Goal: Task Accomplishment & Management: Manage account settings

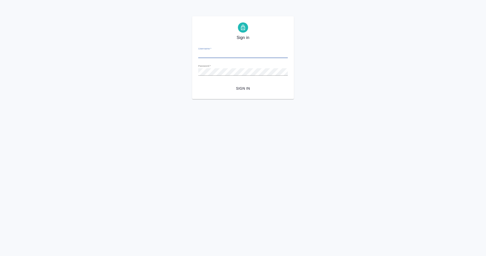
type input "m.eganian@awatera.com"
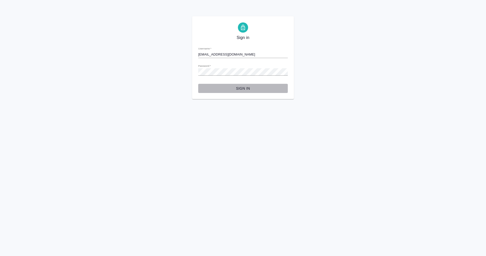
click at [241, 88] on span "Sign in" at bounding box center [242, 88] width 81 height 6
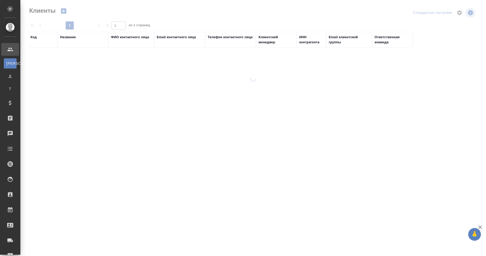
select select "RU"
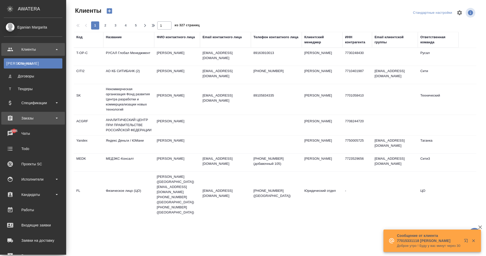
click at [39, 114] on div "Заказы" at bounding box center [33, 118] width 64 height 13
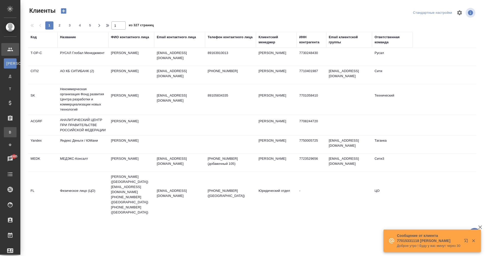
click at [8, 134] on div "Все заказы" at bounding box center [4, 132] width 8 height 5
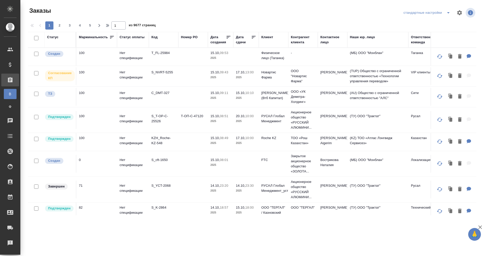
click at [449, 13] on icon "split button" at bounding box center [448, 12] width 3 height 1
click at [417, 61] on li "Dubai" at bounding box center [427, 64] width 51 height 8
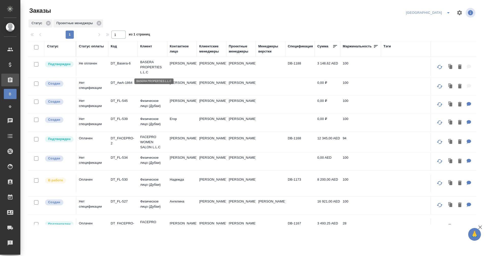
click at [149, 64] on p "BASERA PROPERTIES L.L.C" at bounding box center [152, 67] width 24 height 15
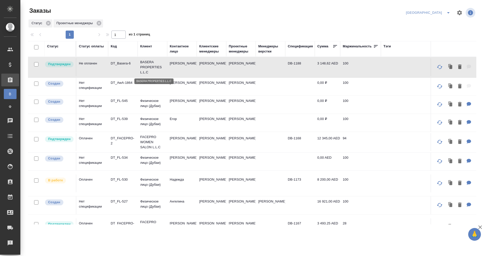
click at [149, 64] on p "BASERA PROPERTIES L.L.C" at bounding box center [152, 67] width 24 height 15
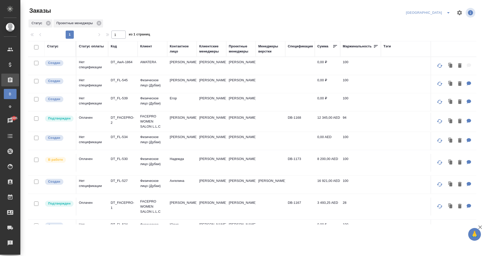
click at [122, 65] on td "DT_AwA-1864" at bounding box center [123, 66] width 30 height 18
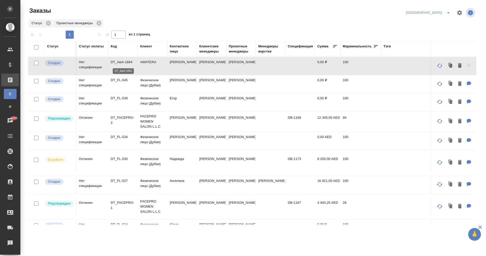
click at [121, 64] on p "DT_AwA-1864" at bounding box center [123, 62] width 24 height 5
click at [119, 79] on p "DT_FL-545" at bounding box center [123, 80] width 24 height 5
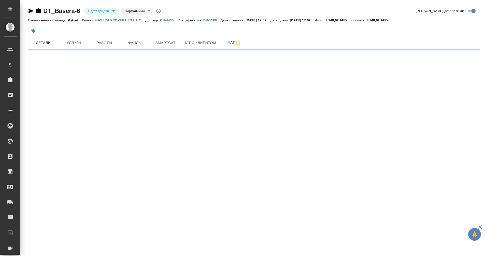
select select "RU"
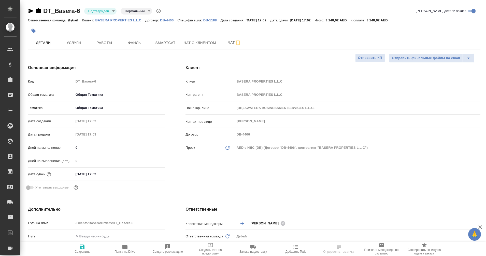
type textarea "x"
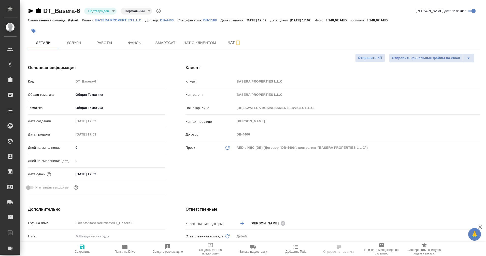
type textarea "x"
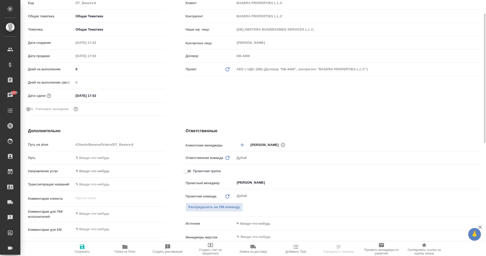
scroll to position [78, 0]
type textarea "x"
click at [90, 230] on textarea at bounding box center [120, 229] width 92 height 9
type textarea "о"
type textarea "x"
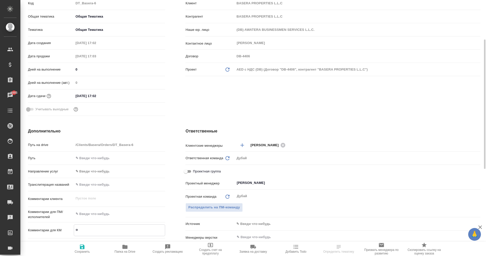
type textarea "x"
type textarea "ок"
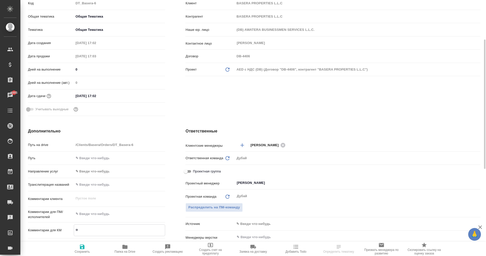
type textarea "x"
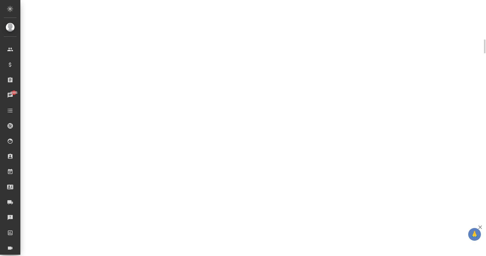
select select "RU"
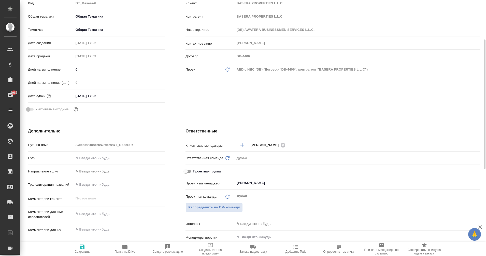
type textarea "x"
click at [87, 226] on textarea at bounding box center [119, 229] width 91 height 9
type textarea "x"
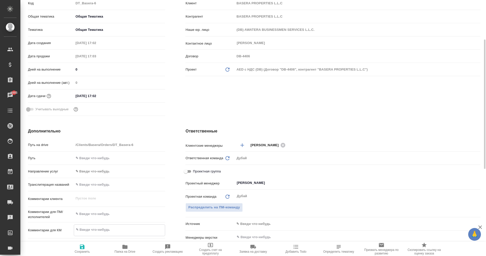
type textarea "x"
type textarea "м"
type textarea "x"
type textarea "ма"
type textarea "x"
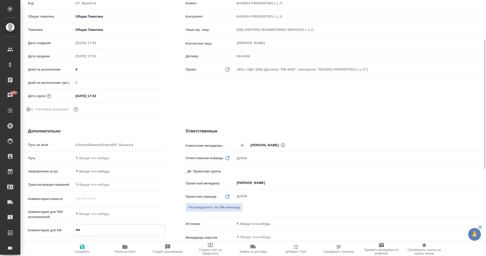
type textarea "x"
type textarea "май"
type textarea "x"
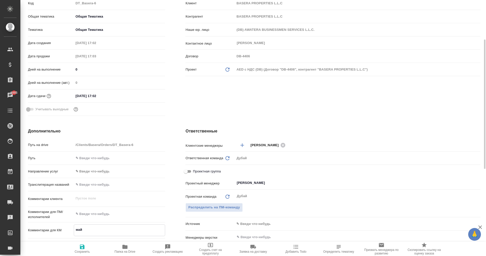
type textarea "майк"
type textarea "x"
type textarea "майкр"
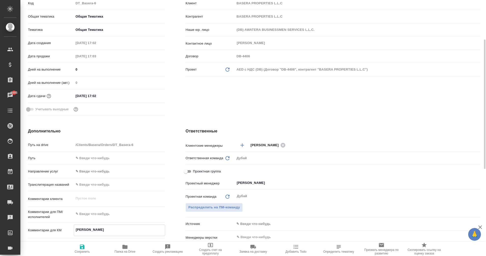
type textarea "x"
type textarea "майкро"
type textarea "x"
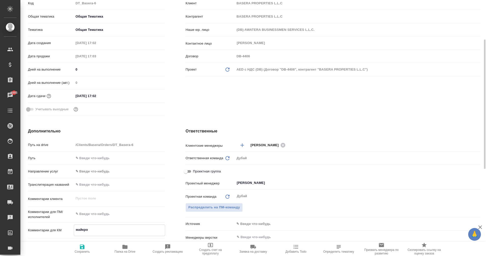
type textarea "x"
type textarea "майкрос"
type textarea "x"
type textarea "майкросо"
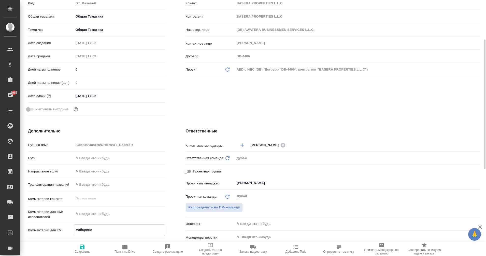
type textarea "x"
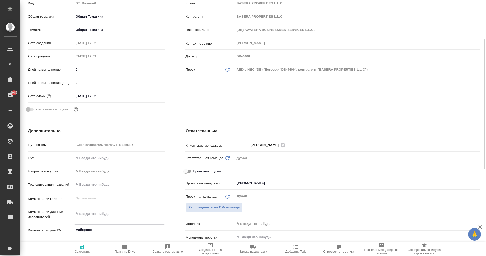
type textarea "майкрософ"
type textarea "x"
type textarea "майкрософт"
type textarea "x"
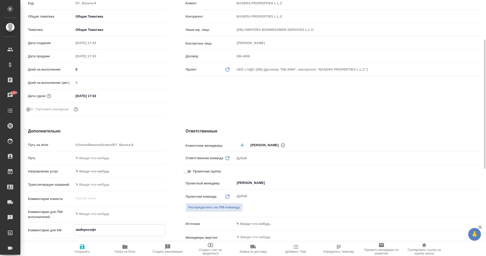
type textarea "x"
type textarea "майкрософт"
type textarea "x"
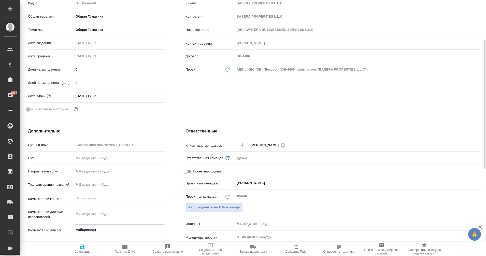
type textarea "x"
type textarea "майкрософт з"
type textarea "x"
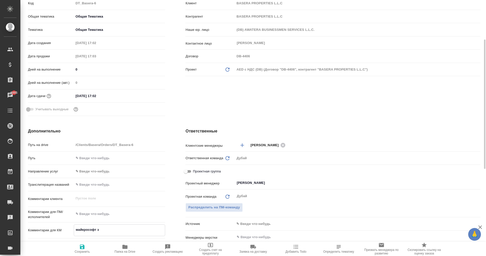
type textarea "x"
type textarea "майкрософт за"
type textarea "x"
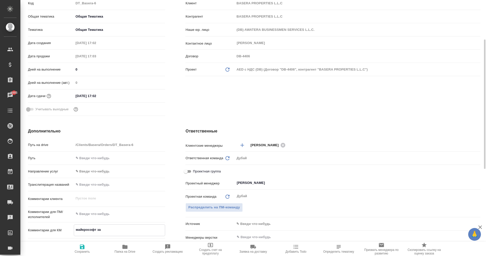
type textarea "майкрософт за"
type textarea "x"
type textarea "майкрософт за о"
type textarea "x"
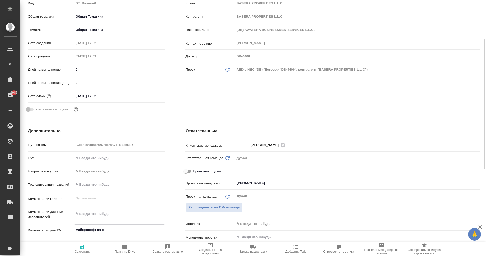
type textarea "x"
type textarea "майкрософт за октяб"
type textarea "x"
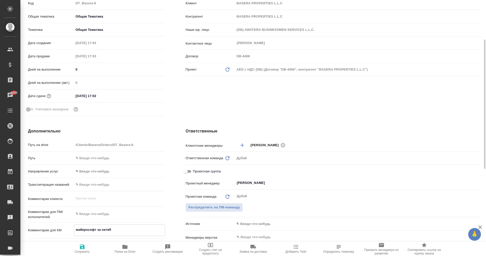
type textarea "x"
type textarea "майкрософт за октябр"
type textarea "x"
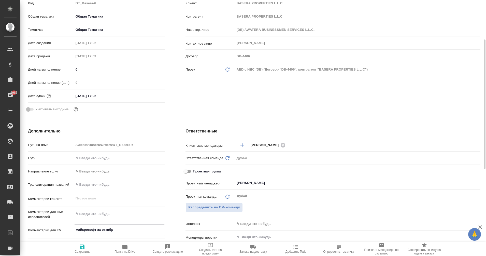
type textarea "x"
type textarea "майкрософт за октябрь"
type textarea "x"
type textarea "майкрософт за октябрь"
type textarea "x"
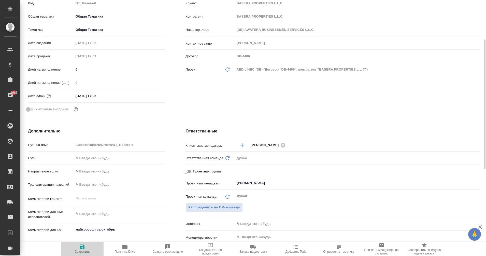
click at [86, 245] on span "Сохранить" at bounding box center [82, 249] width 37 height 10
type textarea "x"
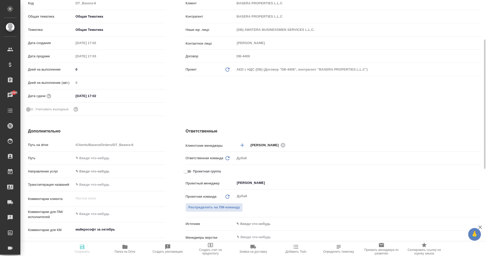
type textarea "x"
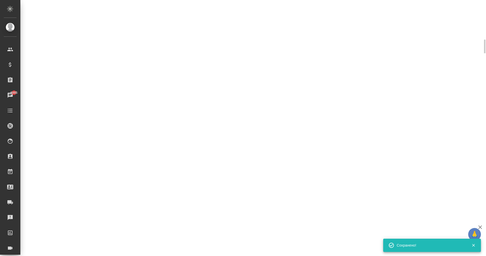
select select "RU"
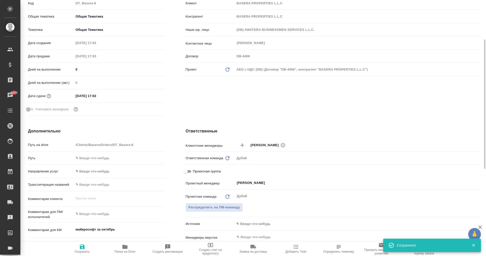
scroll to position [0, 0]
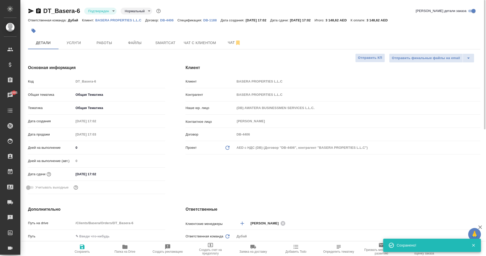
type textarea "x"
click at [98, 11] on body "🙏 .cls-1 fill:#fff; AWATERA Eganian Margarita Клиенты Спецификации Заказы 6985 …" at bounding box center [243, 128] width 486 height 256
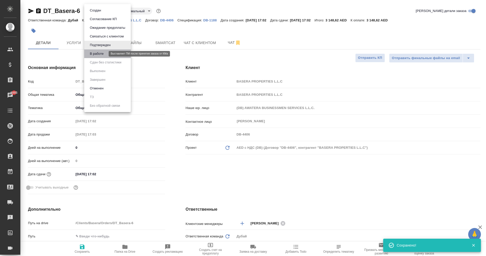
click at [101, 52] on button "В работе" at bounding box center [96, 54] width 17 height 6
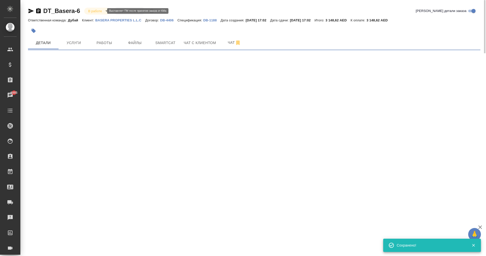
select select "RU"
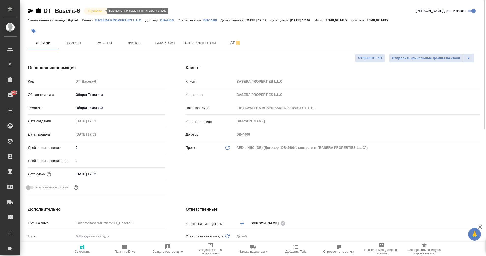
type textarea "x"
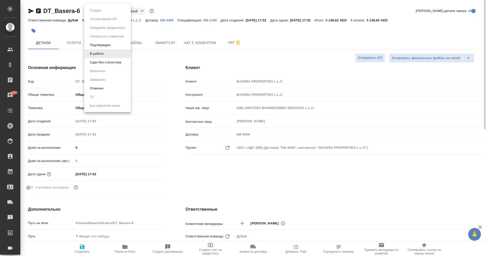
click at [99, 11] on body "🙏 .cls-1 fill:#fff; AWATERA Eganian Margarita Клиенты Спецификации Заказы 6985 …" at bounding box center [243, 128] width 486 height 256
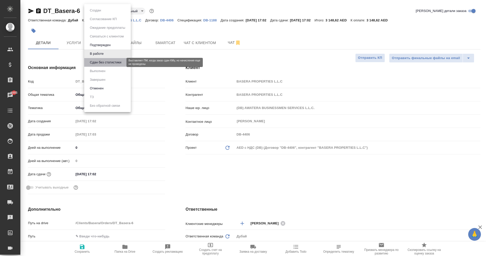
click at [101, 63] on button "Сдан без статистики" at bounding box center [105, 63] width 35 height 6
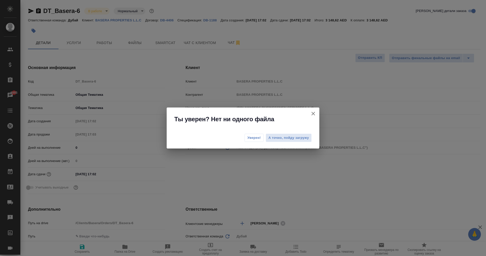
click at [254, 133] on div "Уверен! А точно, пойду загружу" at bounding box center [243, 138] width 153 height 20
click at [258, 137] on span "Уверен!" at bounding box center [253, 137] width 13 height 5
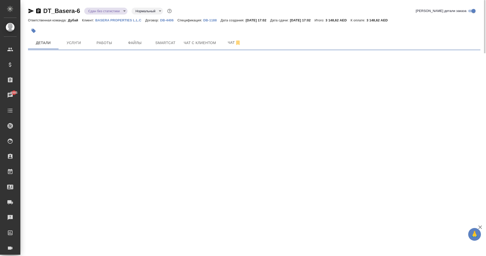
select select "RU"
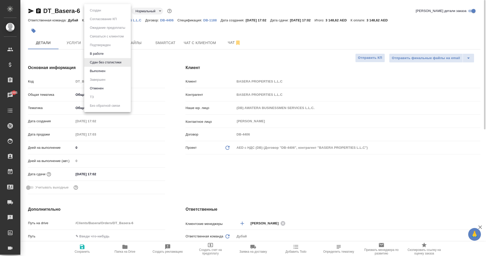
click at [93, 12] on body "🙏 .cls-1 fill:#fff; AWATERA Eganian Margarita Клиенты Спецификации Заказы 6985 …" at bounding box center [243, 128] width 486 height 256
type textarea "x"
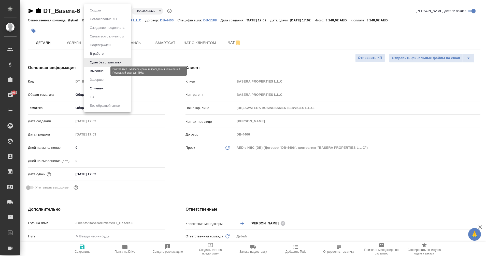
click at [104, 72] on button "Выполнен" at bounding box center [97, 71] width 19 height 6
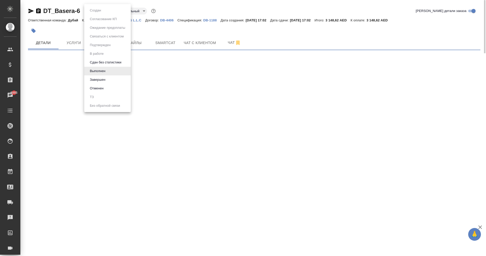
click at [101, 10] on body "🙏 .cls-1 fill:#fff; AWATERA Eganian Margarita Клиенты Спецификации Заказы 6985 …" at bounding box center [243, 128] width 486 height 256
select select "RU"
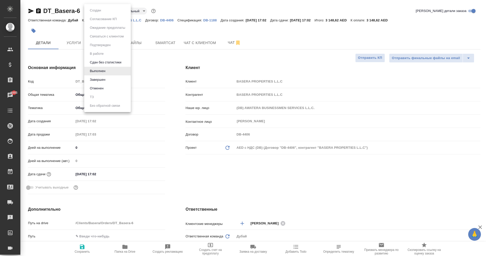
type textarea "x"
click at [109, 78] on li "Завершен" at bounding box center [107, 79] width 47 height 9
type textarea "x"
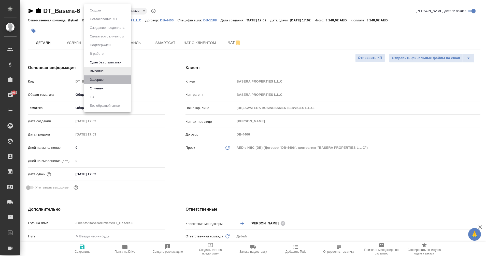
type textarea "x"
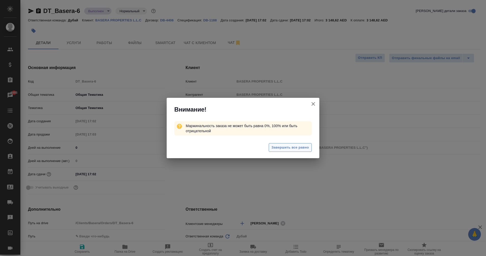
click at [295, 146] on span "Завершить все равно" at bounding box center [290, 148] width 37 height 6
type textarea "x"
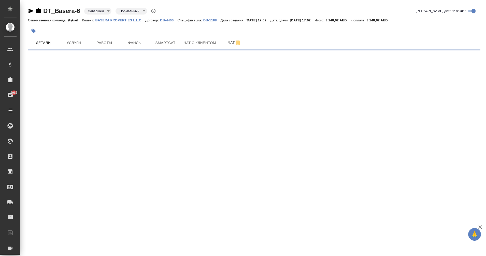
select select "RU"
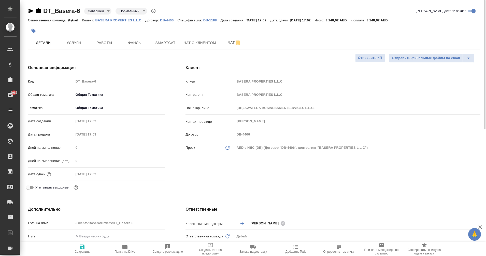
type textarea "x"
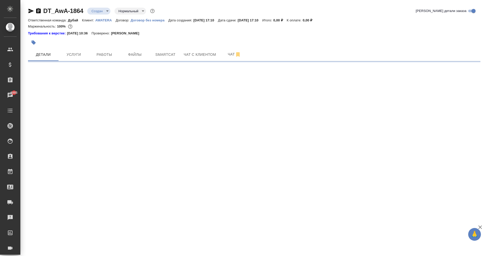
select select "RU"
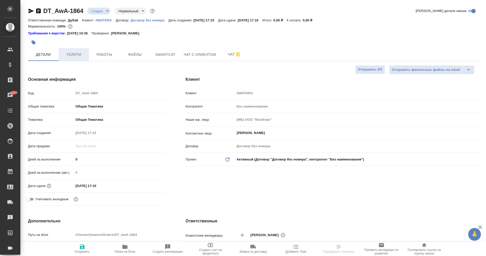
type textarea "x"
click at [81, 55] on span "Услуги" at bounding box center [74, 54] width 24 height 6
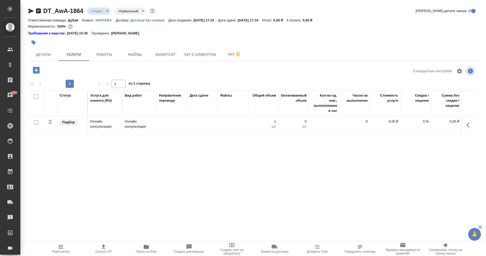
click at [61, 247] on icon "button" at bounding box center [61, 247] width 6 height 6
click at [102, 55] on span "Работы" at bounding box center [104, 54] width 24 height 6
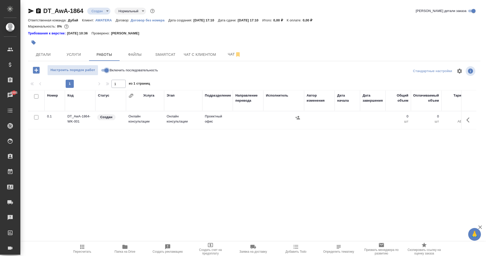
click at [104, 68] on input "Включить последовательность" at bounding box center [107, 70] width 18 height 6
checkbox input "true"
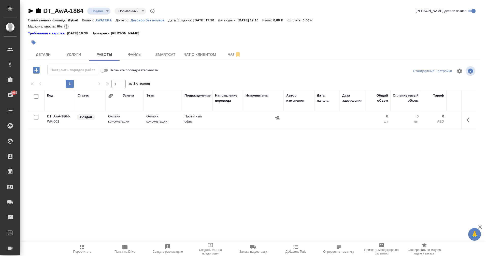
click at [84, 248] on icon "button" at bounding box center [82, 247] width 4 height 4
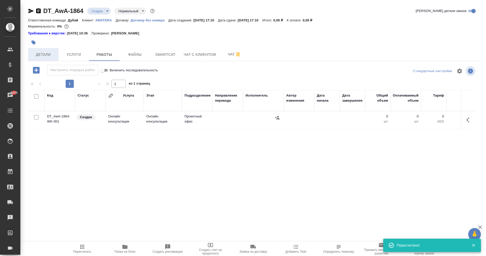
click at [49, 55] on span "Детали" at bounding box center [43, 54] width 24 height 6
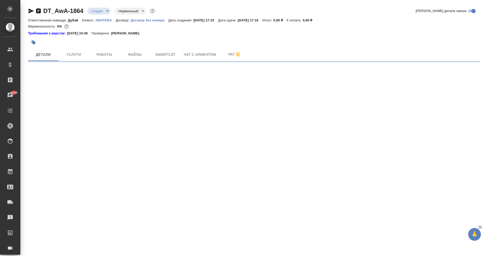
select select "RU"
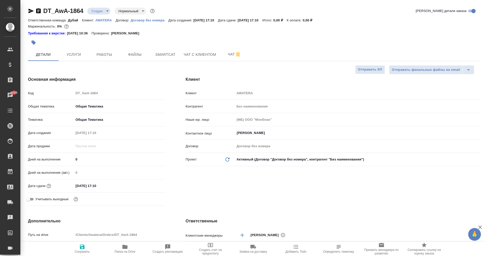
type textarea "x"
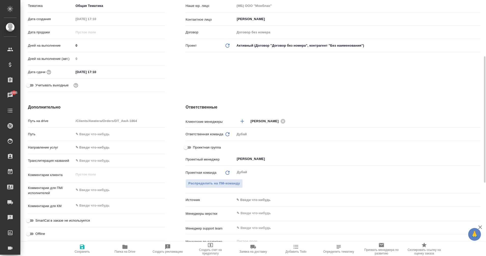
scroll to position [114, 0]
type textarea "x"
click at [82, 205] on textarea at bounding box center [119, 206] width 91 height 9
type textarea "О"
type textarea "x"
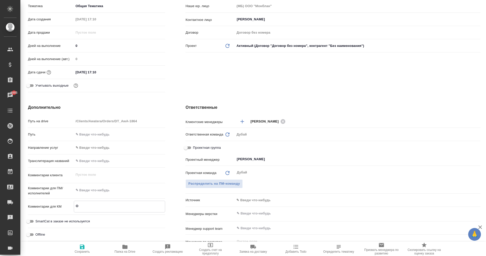
type textarea "x"
type textarea "Оп"
type textarea "x"
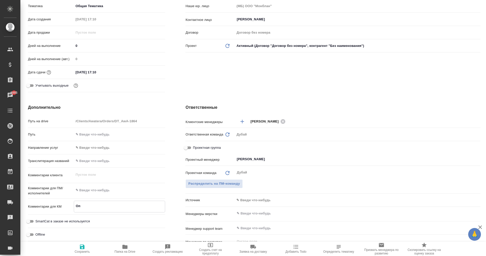
type textarea "x"
type textarea "Опл"
type textarea "x"
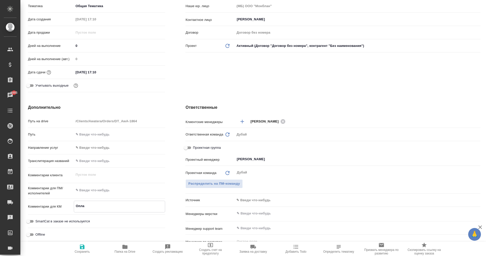
type textarea "Оплат"
type textarea "x"
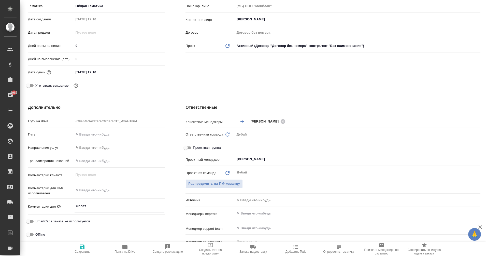
type textarea "x"
type textarea "Оплата"
type textarea "x"
type textarea "Оплата"
type textarea "x"
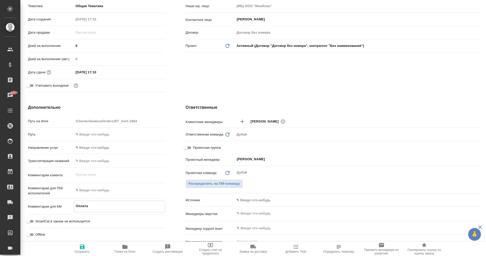
type textarea "x"
type textarea "Оплата А"
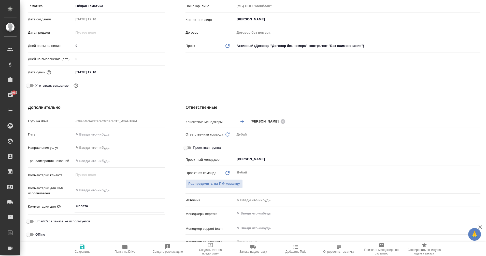
type textarea "x"
type textarea "Оплата Ак"
type textarea "x"
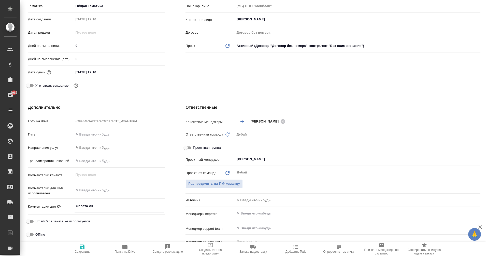
type textarea "Оплата Акк"
type textarea "x"
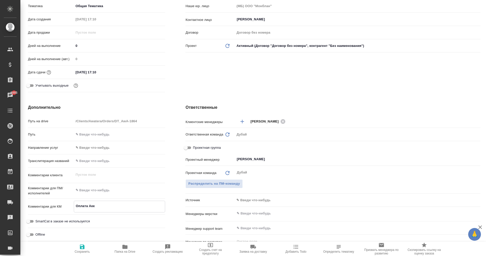
type textarea "x"
type textarea "Оплата Акку"
type textarea "x"
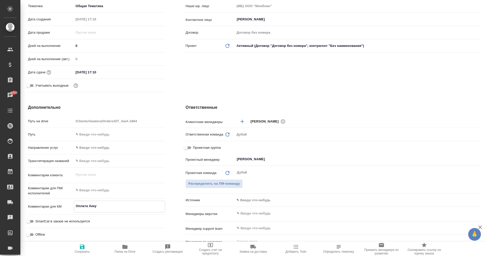
type textarea "Оплата Аккув"
type textarea "x"
type textarea "Оплата Аккуве"
type textarea "x"
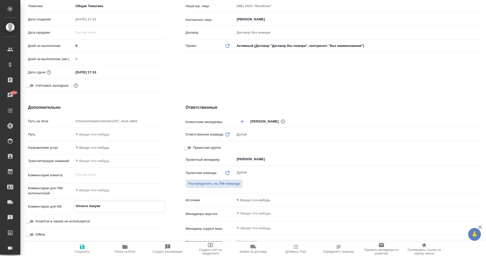
type textarea "x"
type textarea "Оплата Аккувей"
type textarea "x"
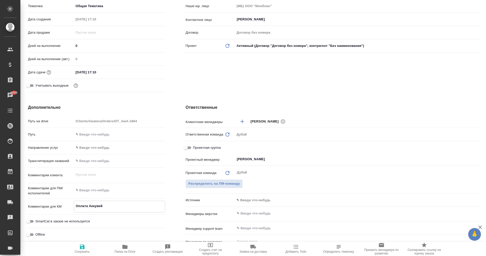
type textarea "Оплата Аккувейт"
type textarea "x"
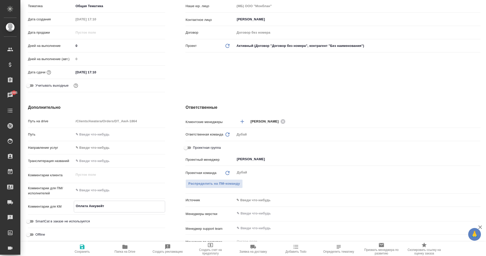
type textarea "x"
type textarea "Оплата Аккувейт"
type textarea "x"
type textarea "Оплата Аккувейт з"
type textarea "x"
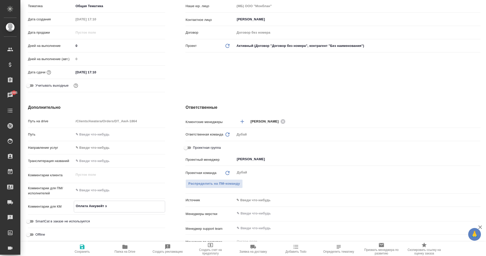
type textarea "x"
type textarea "Оплата Аккувейт за"
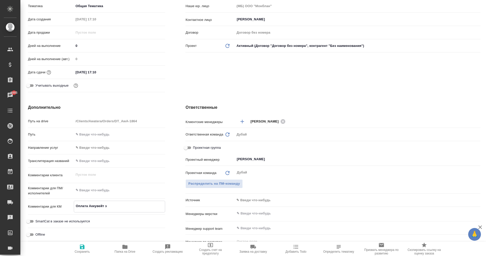
type textarea "x"
type textarea "Оплата Аккувейт за"
type textarea "x"
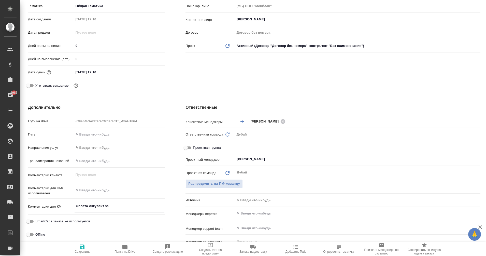
type textarea "Оплата Аккувейт за о"
type textarea "x"
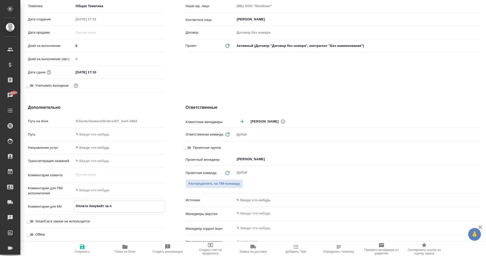
type textarea "x"
type textarea "Оплата Аккувейт за ок"
type textarea "x"
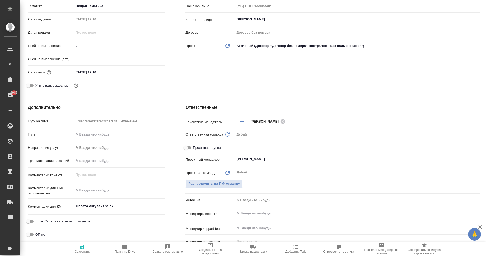
type textarea "Оплата Аккувейт за окт"
type textarea "x"
type textarea "Оплата Аккувейт за октя"
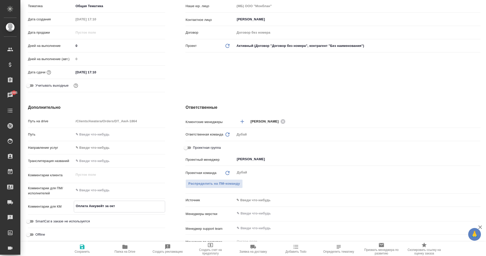
type textarea "x"
type textarea "Оплата Аккувейт за октяб"
type textarea "x"
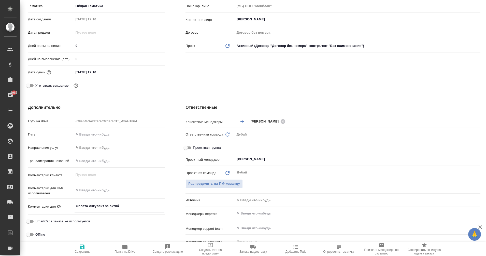
type textarea "Оплата Аккувейт за октябр"
type textarea "x"
type textarea "Оплата Аккувейт за октябрь"
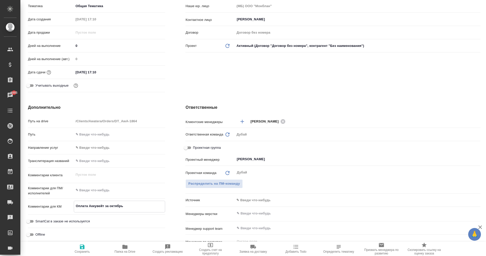
type textarea "x"
type textarea "Оплата Аккувейт за октябрь"
type textarea "x"
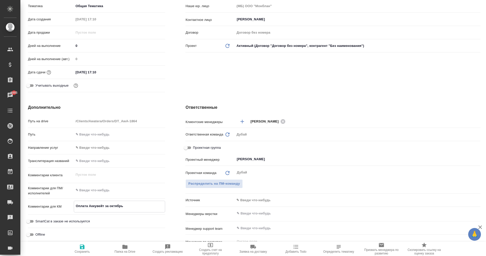
type textarea "x"
type textarea "Оплата Аккувейт за октябрь з"
type textarea "x"
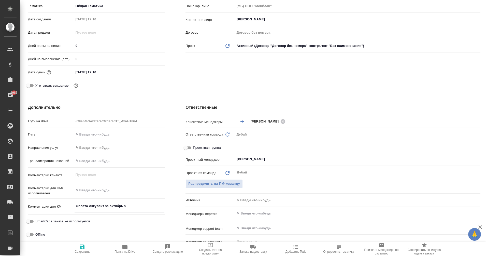
type textarea "x"
type textarea "Оплата Аккувейт за октябрь за"
type textarea "x"
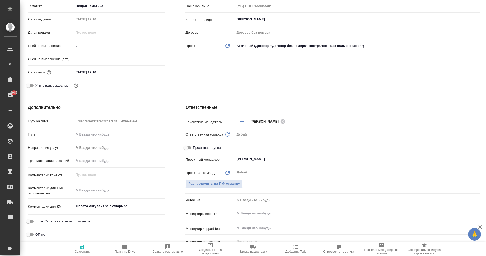
type textarea "Оплата Аккувейт за октябрь за"
type textarea "x"
type textarea "Оплата Аккувейт за октябрь за о"
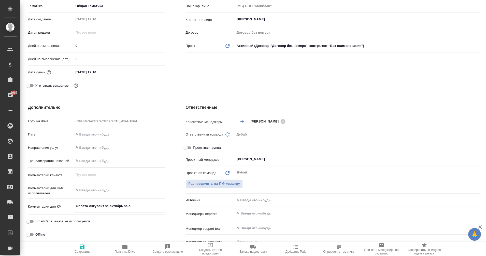
type textarea "x"
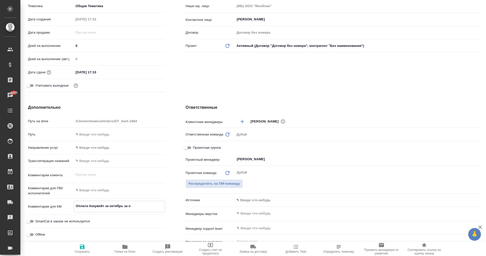
type textarea "Оплата Аккувейт за октябрь за"
type textarea "x"
type textarea "Оплата Аккувейт за октябрь за а"
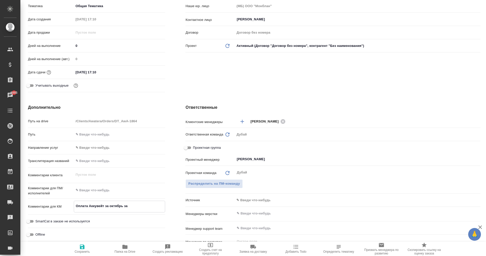
type textarea "x"
type textarea "Оплата Аккувейт за октябрь за ау"
type textarea "x"
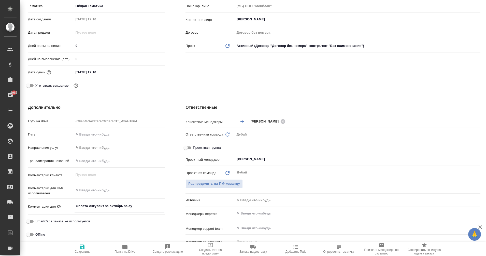
type textarea "x"
type textarea "Оплата Аккувейт за октябрь за аут"
type textarea "x"
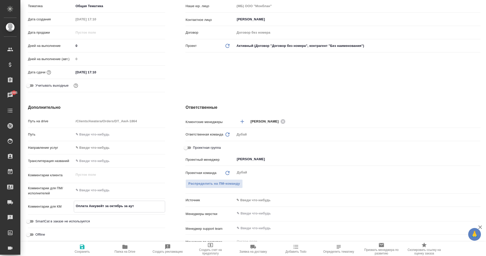
type textarea "x"
type textarea "Оплата Аккувейт за октябрь за аутс"
type textarea "x"
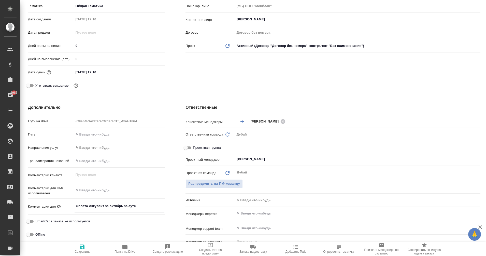
type textarea "Оплата Аккувейт за октябрь за аутсо"
type textarea "x"
type textarea "Оплата Аккувейт за октябрь за аутсор"
type textarea "x"
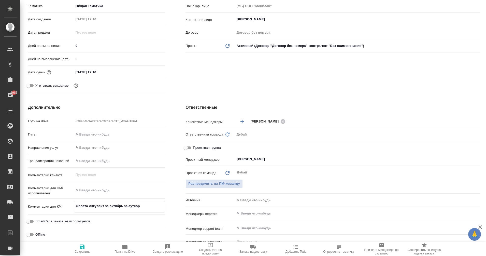
type textarea "Оплата Аккувейт за октябрь за аутсорс"
type textarea "x"
type textarea "Оплата Аккувейт за октябрь за аутсорс"
type textarea "x"
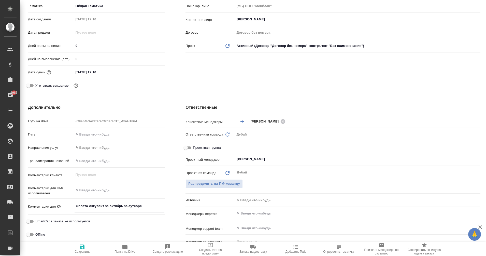
type textarea "x"
type textarea "Оплата Аккувейт за октябрь за аутсорс"
type textarea "x"
click at [81, 247] on icon "button" at bounding box center [82, 246] width 5 height 5
type textarea "x"
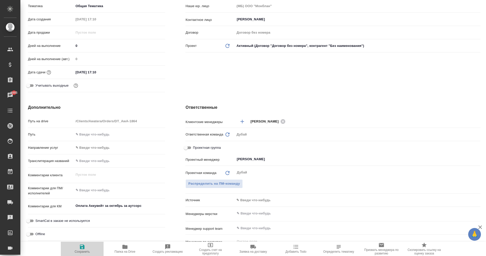
type textarea "x"
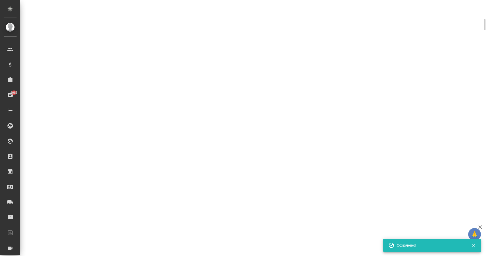
scroll to position [109, 0]
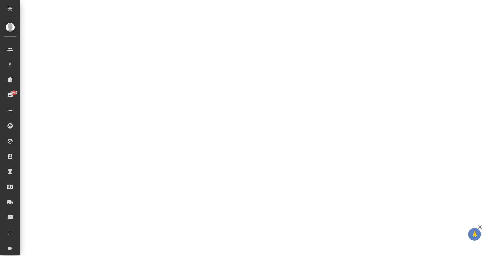
select select "RU"
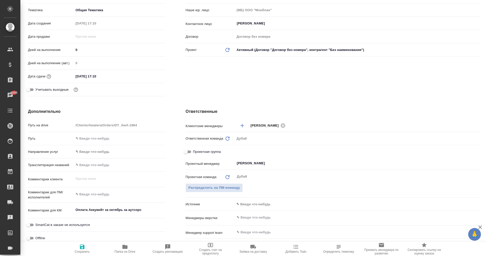
type textarea "x"
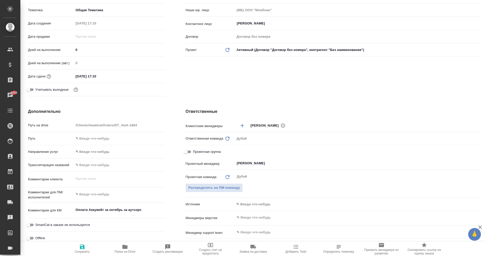
type textarea "x"
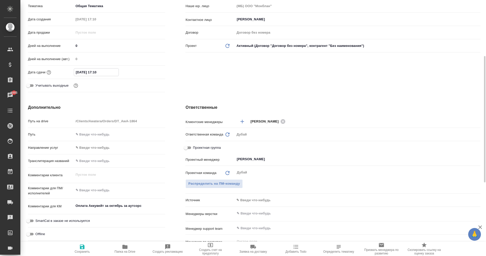
click at [89, 72] on input "16.10.2025 17:10" at bounding box center [96, 71] width 45 height 7
click at [149, 72] on icon "button" at bounding box center [150, 72] width 6 height 6
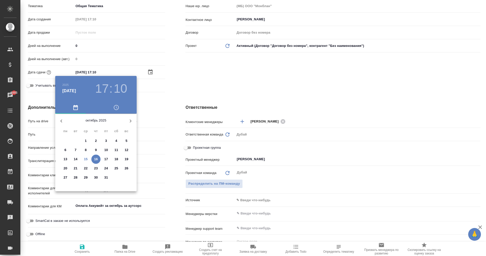
click at [106, 176] on p "31" at bounding box center [106, 177] width 4 height 5
type input "31.10.2025 17:10"
type textarea "x"
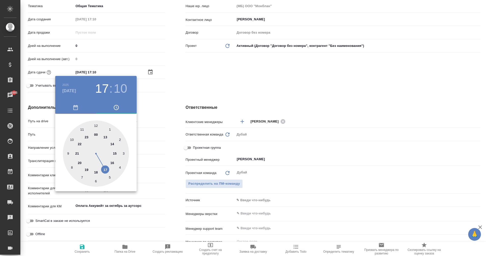
click at [179, 77] on div at bounding box center [243, 128] width 486 height 256
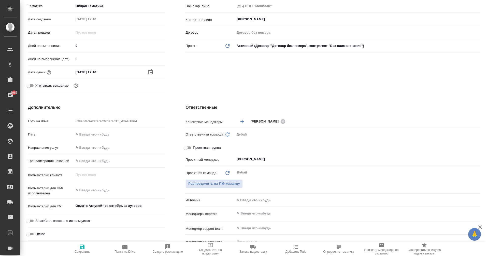
click at [78, 248] on span "Сохранить" at bounding box center [82, 249] width 37 height 10
type textarea "x"
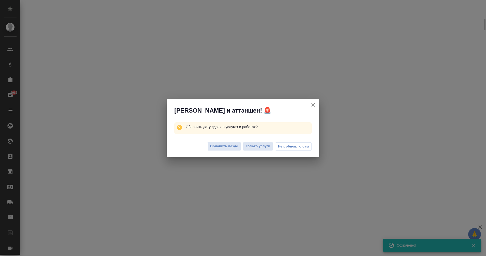
scroll to position [109, 0]
click at [231, 145] on span "Обновить везде" at bounding box center [224, 146] width 28 height 6
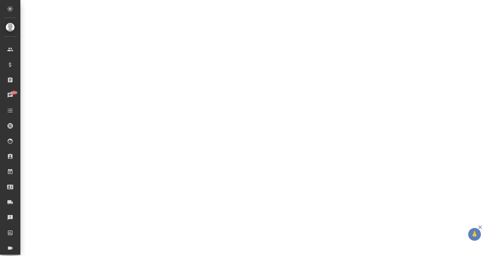
select select "RU"
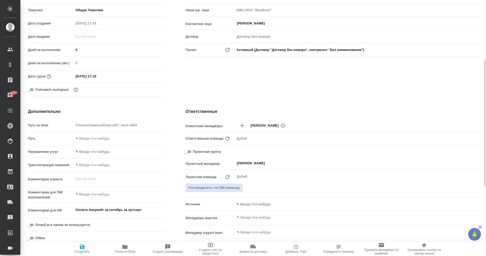
scroll to position [114, 0]
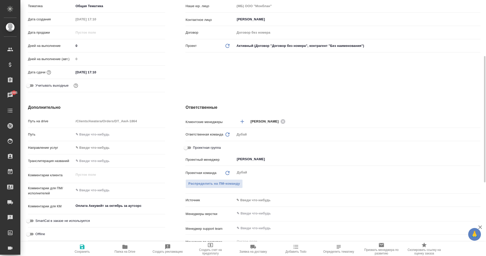
type textarea "x"
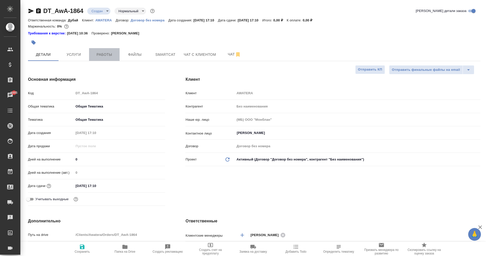
click at [105, 50] on button "Работы" at bounding box center [104, 54] width 31 height 13
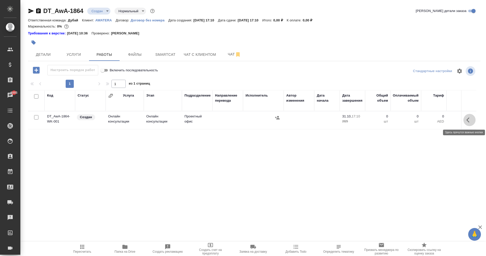
click at [467, 122] on icon "button" at bounding box center [470, 120] width 6 height 6
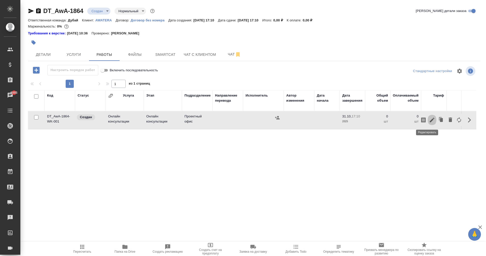
click at [429, 121] on icon "button" at bounding box center [432, 120] width 6 height 6
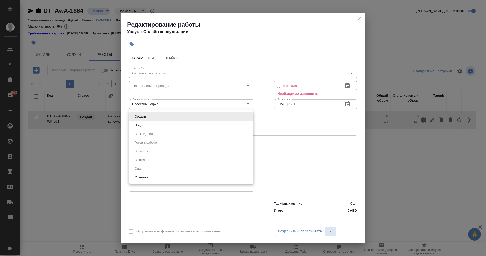
click at [225, 114] on body "🙏 .cls-1 fill:#fff; AWATERA Eganian Margarita Клиенты Спецификации Заказы 6985 …" at bounding box center [243, 128] width 486 height 256
click at [293, 85] on div at bounding box center [243, 128] width 486 height 256
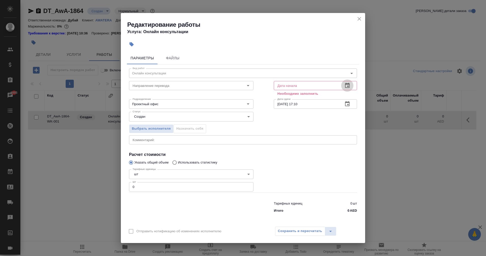
click at [349, 86] on icon "button" at bounding box center [347, 85] width 6 height 6
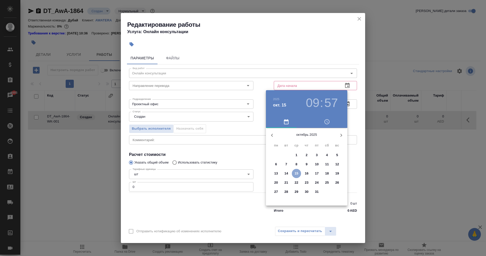
click at [297, 170] on button "15" at bounding box center [296, 173] width 9 height 9
type input "15.10.2025 09:57"
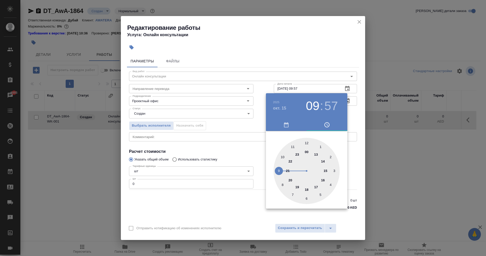
click at [213, 199] on div at bounding box center [243, 128] width 486 height 256
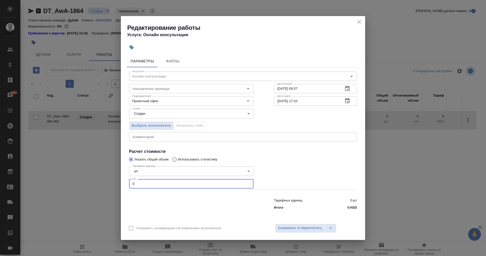
drag, startPoint x: 196, startPoint y: 182, endPoint x: 76, endPoint y: 182, distance: 119.7
click at [76, 182] on div "Редактирование работы Услуга: Онлайн консультации Параметры Файлы Вид работ Онл…" at bounding box center [243, 128] width 486 height 256
type input "1"
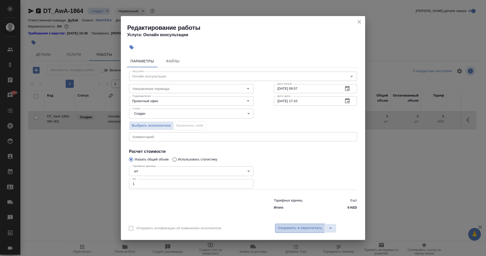
click at [287, 231] on span "Сохранить и пересчитать" at bounding box center [300, 228] width 44 height 6
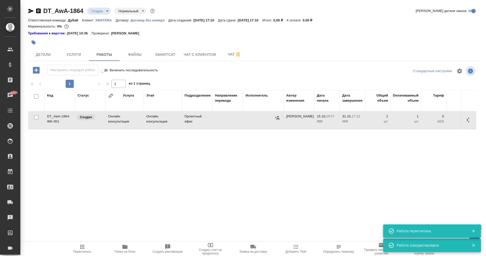
click at [86, 118] on p "Создан" at bounding box center [86, 117] width 12 height 5
click at [467, 121] on icon "button" at bounding box center [470, 120] width 6 height 6
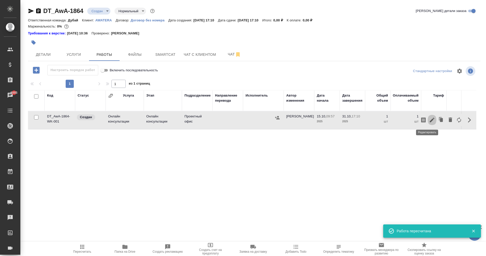
click at [430, 120] on icon "button" at bounding box center [432, 120] width 5 height 5
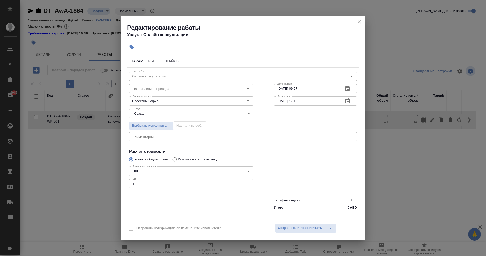
click at [202, 110] on body "🙏 .cls-1 fill:#fff; AWATERA Eganian Margarita Клиенты Спецификации Заказы 6985 …" at bounding box center [243, 128] width 486 height 256
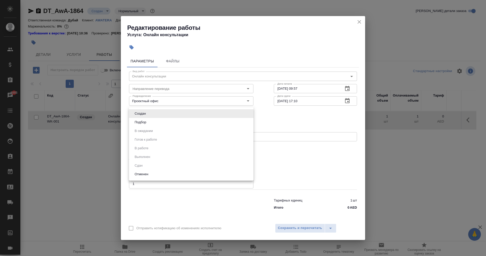
click at [315, 138] on div at bounding box center [243, 128] width 486 height 256
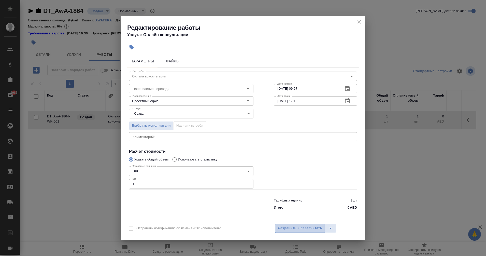
click at [306, 226] on span "Сохранить и пересчитать" at bounding box center [300, 228] width 44 height 6
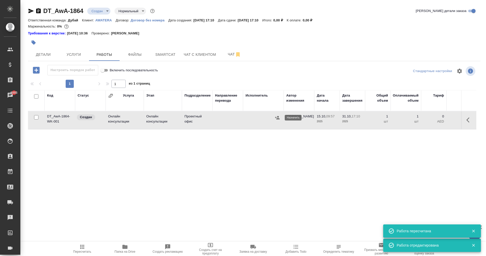
click at [279, 116] on icon "button" at bounding box center [277, 117] width 5 height 5
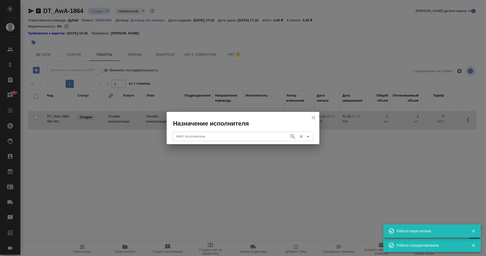
click at [216, 137] on input "ФИО Исполнителя" at bounding box center [230, 136] width 113 height 6
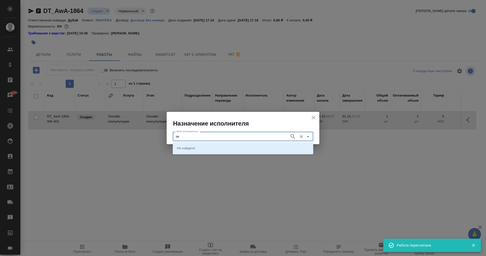
type input "ак"
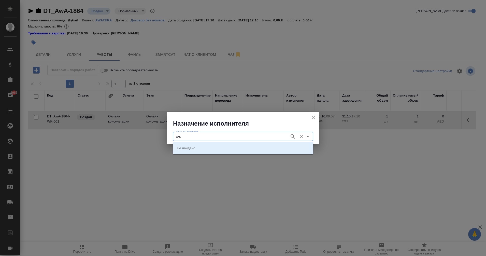
type input "акк"
type input "C"
type input "ACC"
type input "acuva"
type input "accuva"
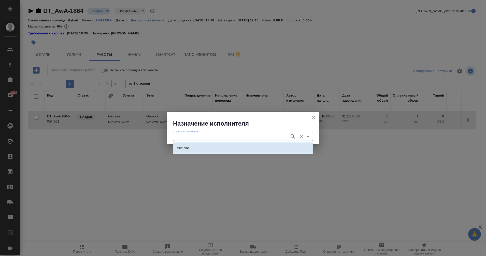
click at [203, 147] on li "Accuvat" at bounding box center [243, 147] width 141 height 9
type input "Accuvat"
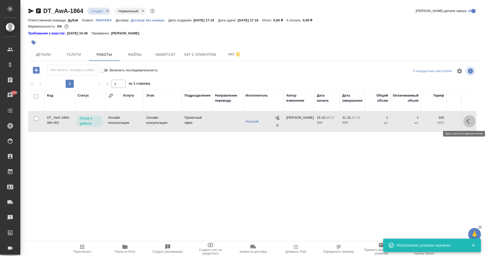
click at [467, 124] on icon "button" at bounding box center [470, 121] width 6 height 6
click at [430, 122] on icon "button" at bounding box center [432, 121] width 5 height 5
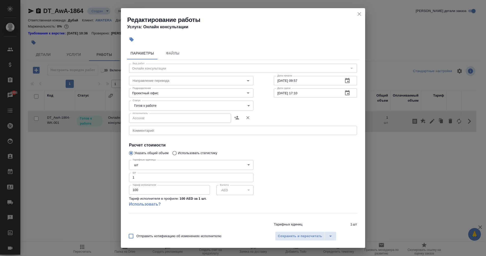
click at [247, 105] on body "🙏 .cls-1 fill:#fff; AWATERA Eganian Margarita Клиенты Спецификации Заказы 6985 …" at bounding box center [243, 128] width 486 height 256
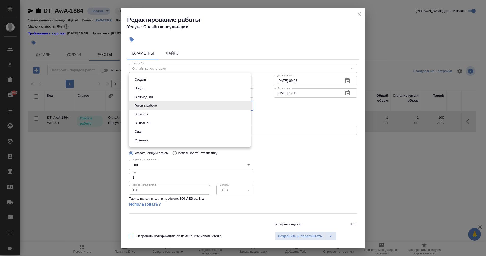
click at [147, 130] on li "Сдан" at bounding box center [190, 131] width 122 height 9
type input "closed"
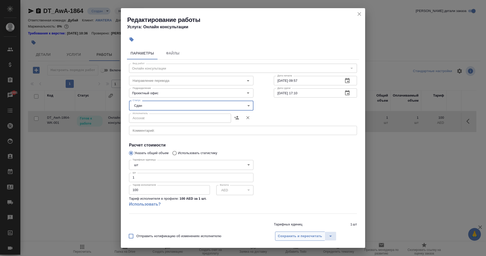
click at [300, 235] on span "Сохранить и пересчитать" at bounding box center [300, 236] width 44 height 6
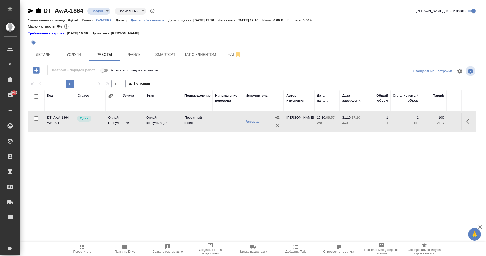
click at [192, 117] on td "Проектный офис" at bounding box center [197, 122] width 31 height 18
click at [83, 247] on icon "button" at bounding box center [82, 247] width 6 height 6
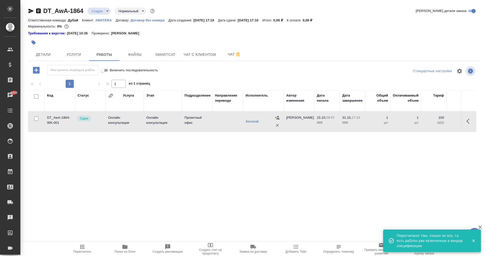
click at [215, 122] on td at bounding box center [228, 122] width 31 height 18
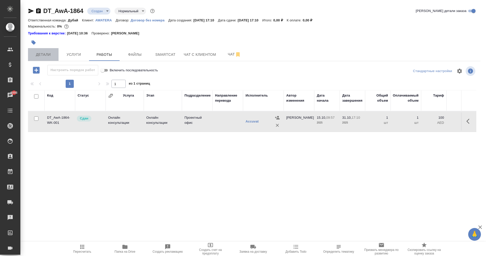
click at [46, 56] on span "Детали" at bounding box center [43, 54] width 24 height 6
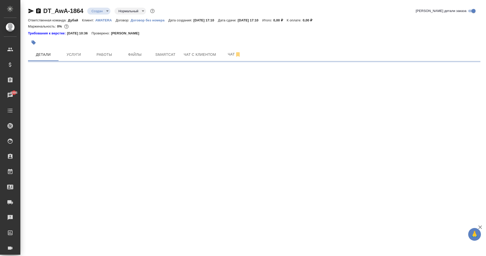
select select "RU"
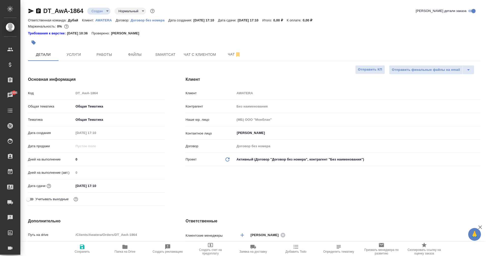
type textarea "x"
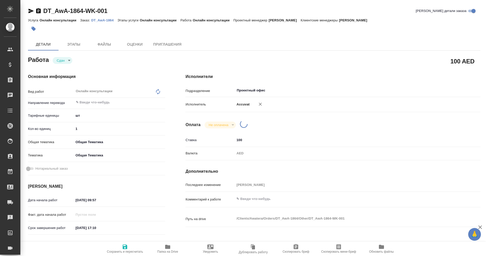
type textarea "x"
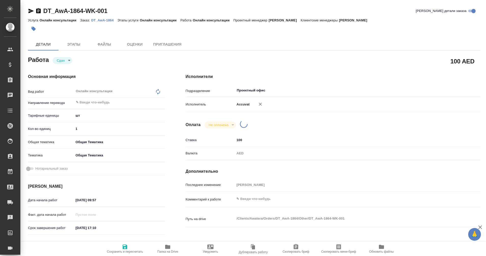
type textarea "x"
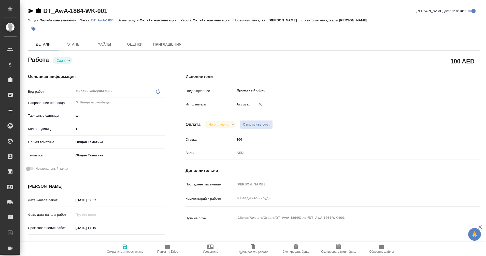
type textarea "x"
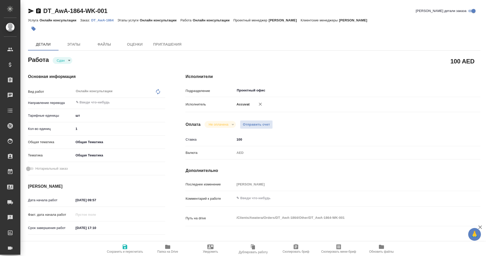
type textarea "x"
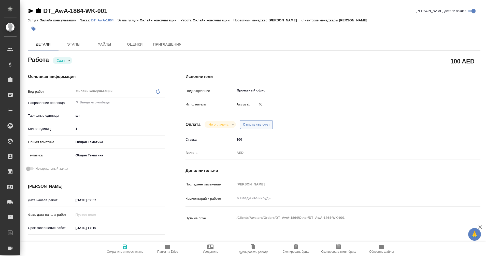
click at [250, 124] on span "Отправить счет" at bounding box center [256, 125] width 27 height 6
type textarea "x"
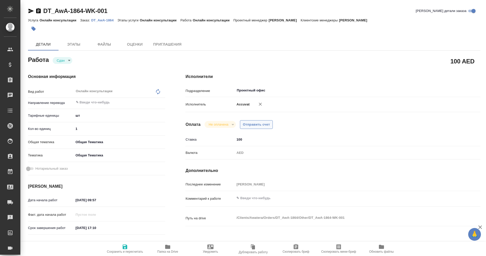
type textarea "x"
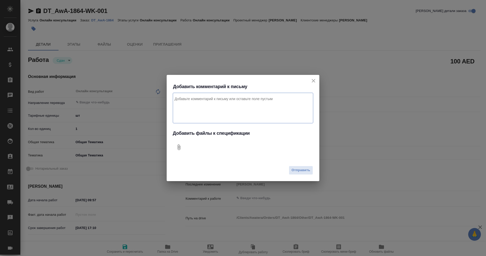
click at [181, 147] on icon "Добавить файлы к спецификации" at bounding box center [179, 147] width 6 height 6
type textarea "x"
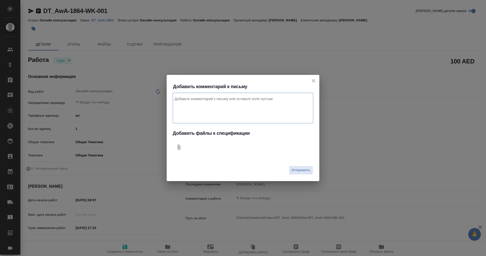
type textarea "x"
click at [189, 97] on textarea "Комментарий к письму" at bounding box center [243, 108] width 141 height 31
type textarea "j"
type textarea "оплата за октябрь аутсорсу аккувейт (бух.сопровождение) не срочно пока"
click at [304, 172] on span "Отправить" at bounding box center [301, 170] width 19 height 6
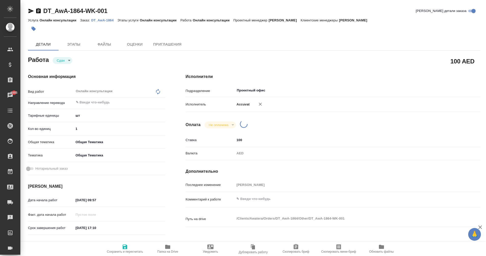
type textarea "x"
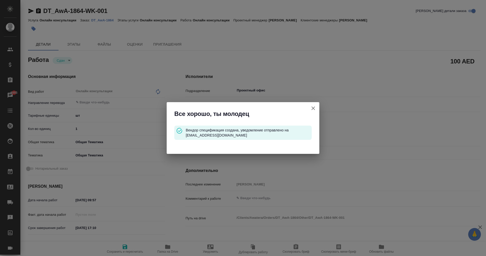
type input "closed"
type textarea "Онлайн консультации"
type textarea "x"
type input "5a8b1489cc6b4906c91bfdc1"
type input "1"
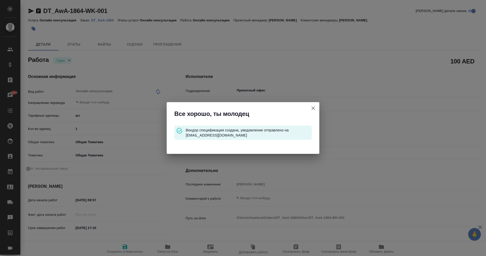
type input "obtem"
type input "6012b1ca196b0e5c9229a120"
type input "15.10.2025 09:57"
type input "31.10.2025 17:10"
type input "15.10.2025 09:58"
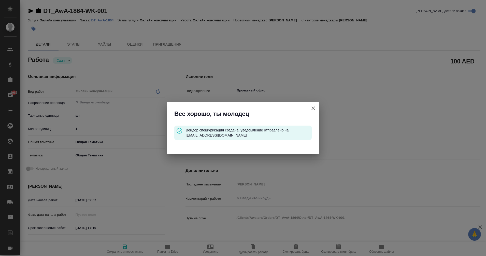
type input "31.10.2025 17:10"
type input "Проектный офис"
type input "notPayed"
type input "100"
type input "AED"
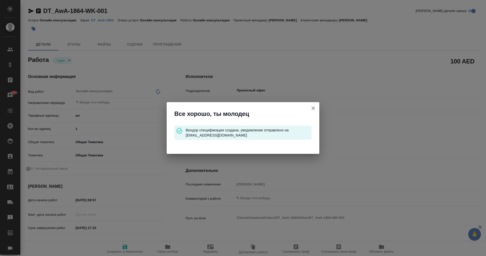
type input "[PERSON_NAME]"
type textarea "x"
type textarea "/Clients/Awatera/Orders/DT_AwA-1864/Other/DT_AwA-1864-WK-001"
type textarea "x"
type input "DT_AwA-1864"
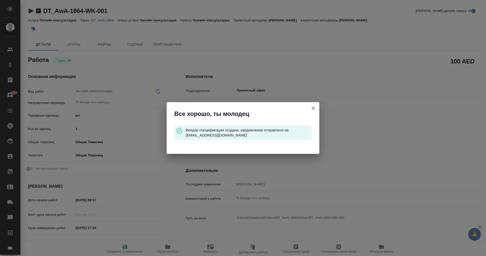
type input "Онлайн консультации"
type input "[PERSON_NAME]"
type input "/Clients/Awatera/Orders/DT_AwA-1864"
type textarea "x"
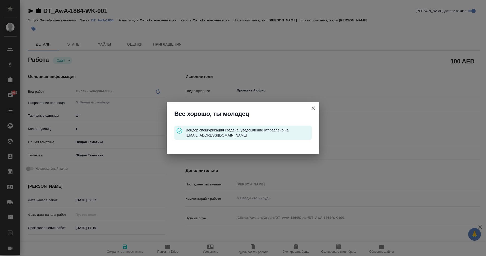
type textarea "x"
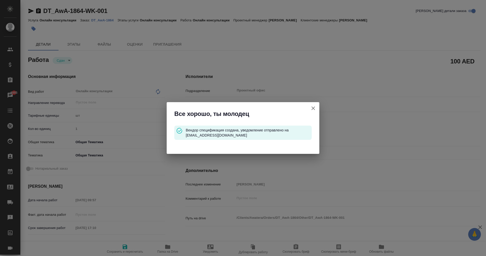
type textarea "x"
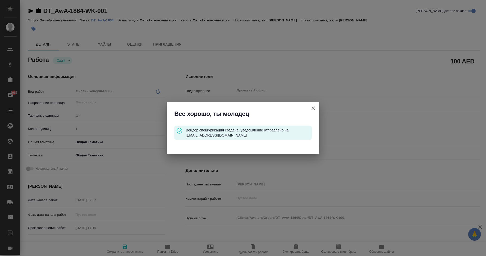
type textarea "x"
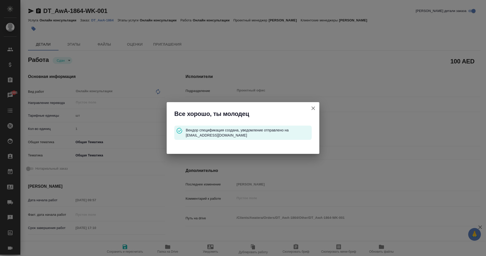
type textarea "x"
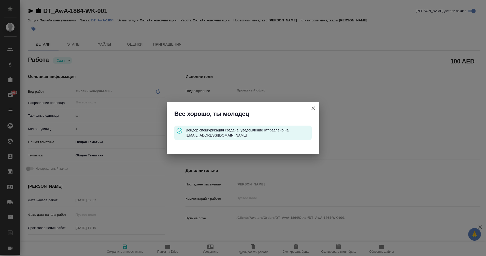
type textarea "x"
click at [314, 109] on icon "button" at bounding box center [314, 108] width 4 height 4
type textarea "x"
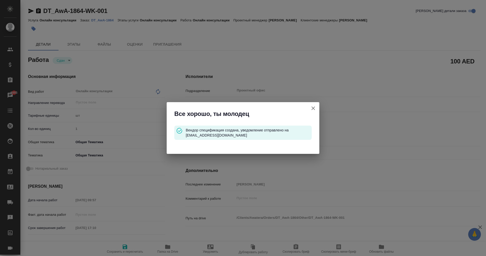
type textarea "x"
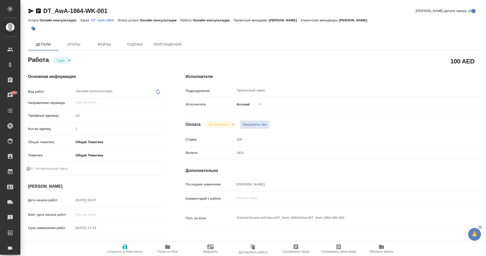
click at [456, 64] on div "Исполнители Подразделение Проектный офис ​ Исполнитель Accuvat Оплата Не оплаче…" at bounding box center [332, 171] width 315 height 217
click at [234, 139] on p "Ставка" at bounding box center [210, 139] width 49 height 5
type textarea "x"
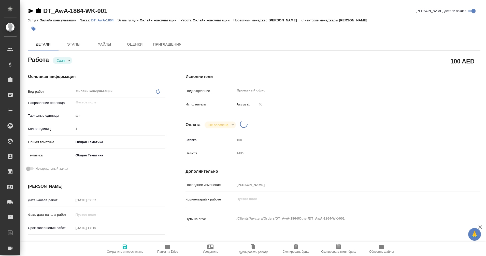
type textarea "x"
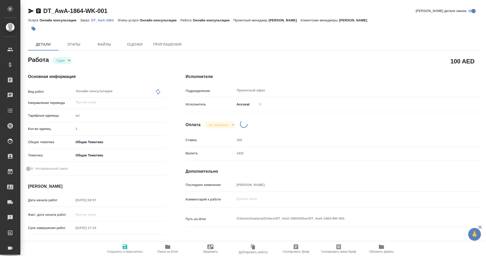
type textarea "x"
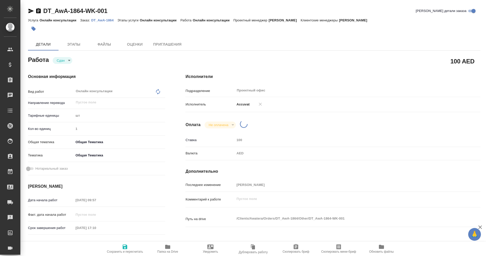
type textarea "x"
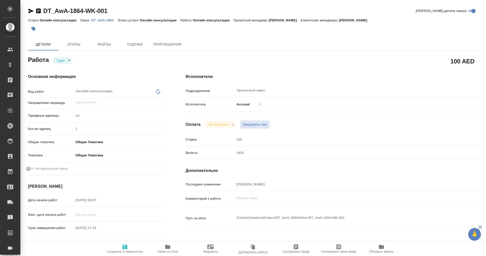
type textarea "x"
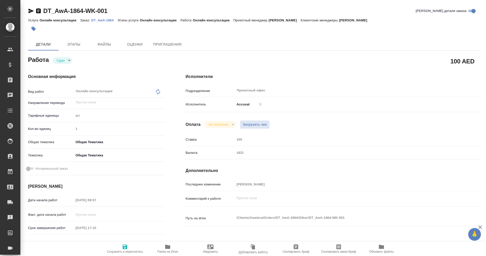
type textarea "x"
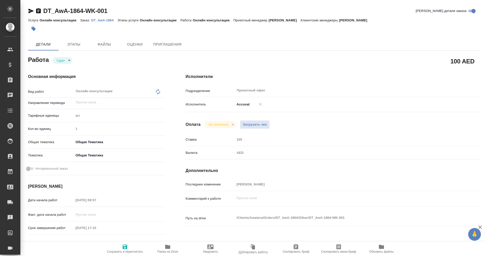
type textarea "x"
click at [464, 57] on div "100 AED" at bounding box center [333, 61] width 295 height 13
click at [457, 63] on h2 "100 AED" at bounding box center [463, 61] width 24 height 9
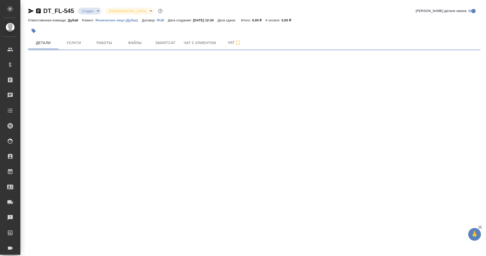
select select "RU"
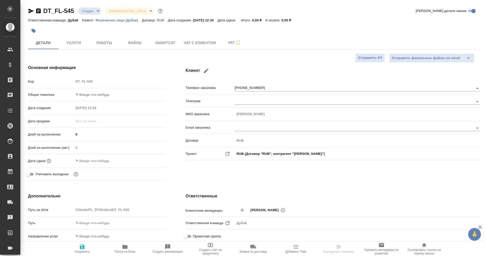
type textarea "x"
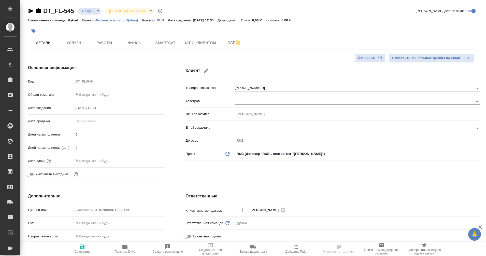
type textarea "x"
click at [206, 42] on span "Чат с клиентом" at bounding box center [200, 43] width 32 height 6
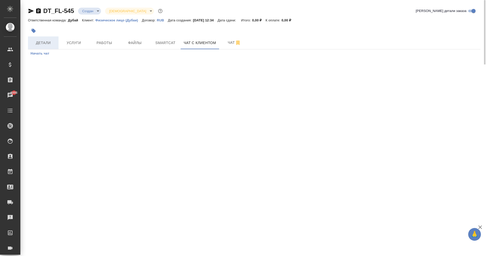
click at [42, 42] on span "Детали" at bounding box center [43, 43] width 24 height 6
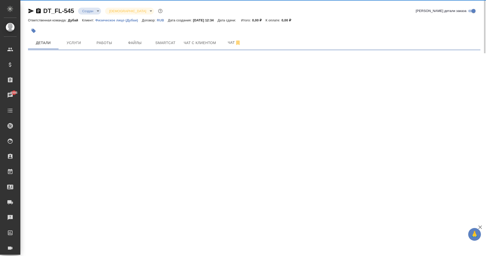
select select "RU"
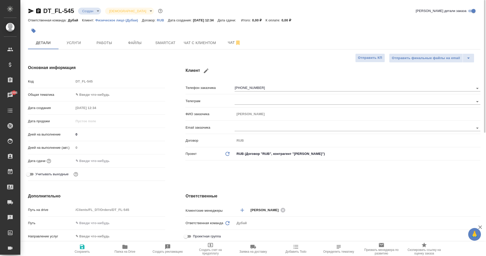
type textarea "x"
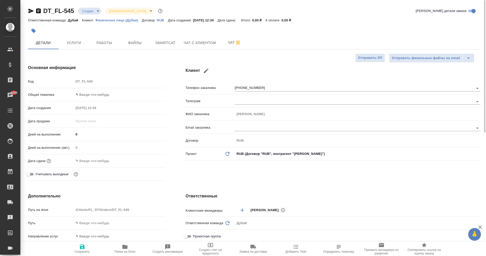
type textarea "x"
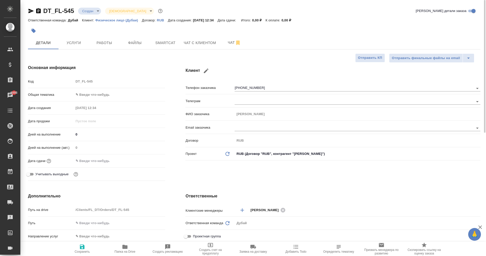
type textarea "x"
